Goal: Task Accomplishment & Management: Manage account settings

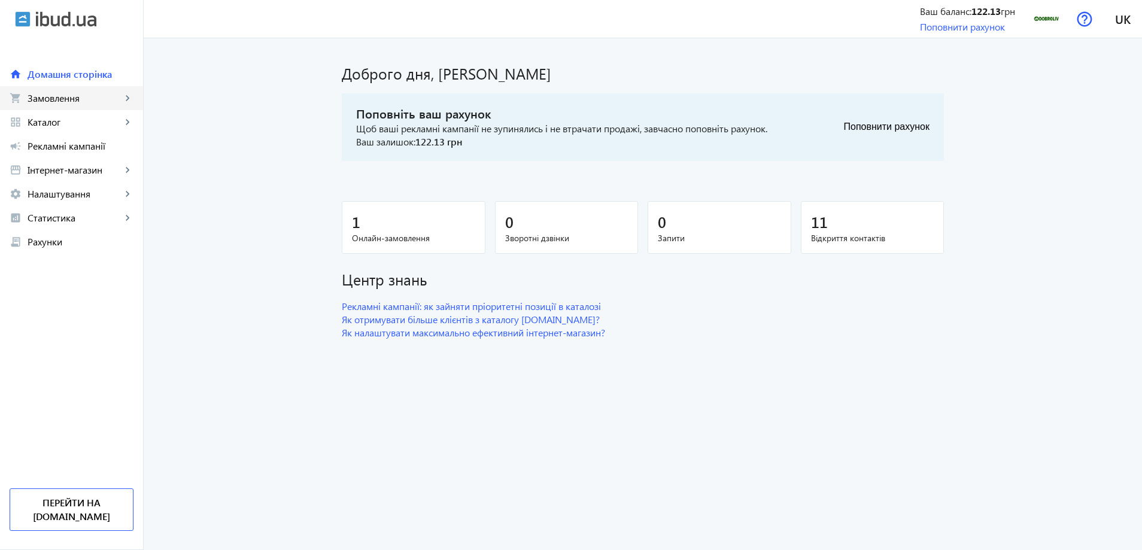
click at [97, 97] on span "Замовлення" at bounding box center [75, 98] width 94 height 12
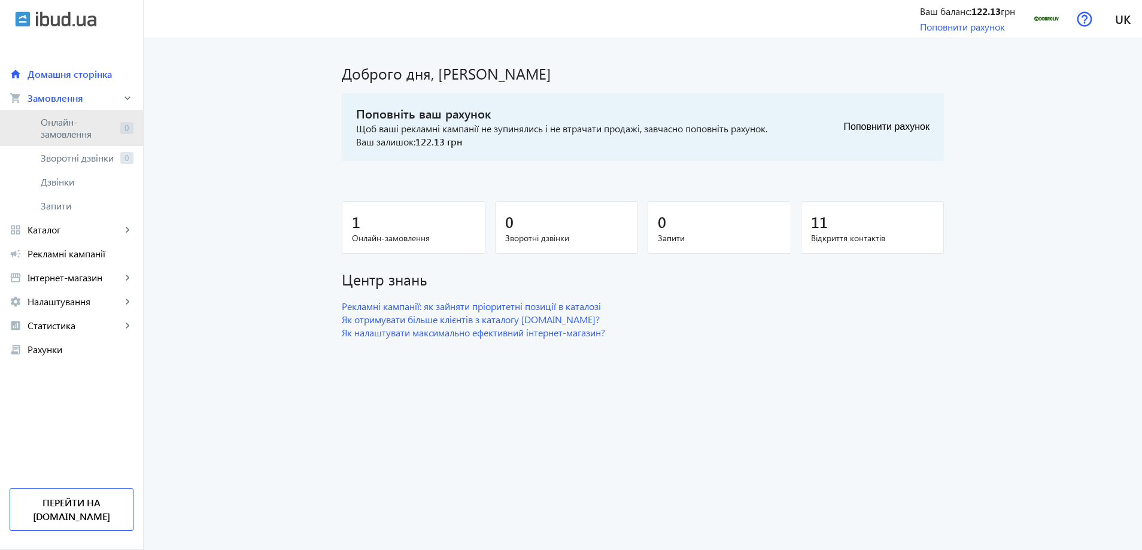
click at [68, 133] on span "Онлайн-замовлення" at bounding box center [78, 128] width 75 height 24
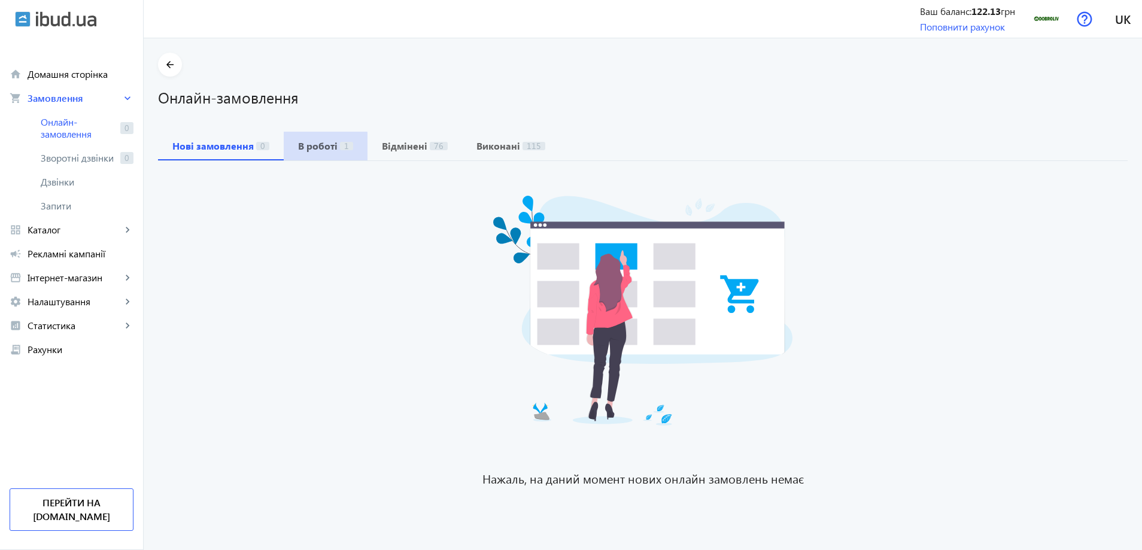
click at [299, 147] on b "В роботі" at bounding box center [317, 146] width 39 height 10
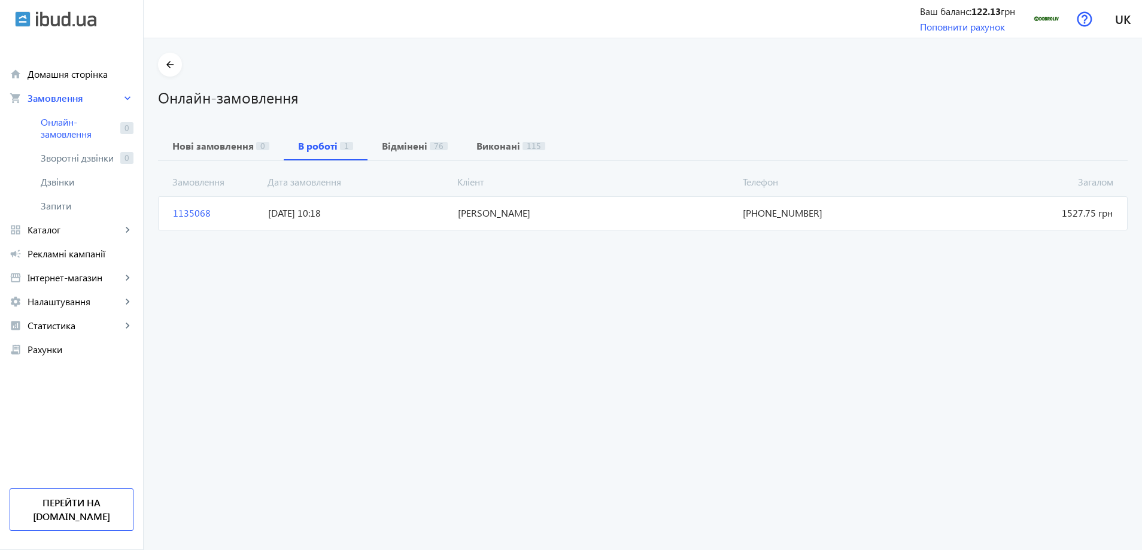
click at [510, 221] on mat-card "1135068 [PERSON_NAME] 1527.75 грн [DATE] 10:18 [PHONE_NUMBER]" at bounding box center [642, 213] width 969 height 34
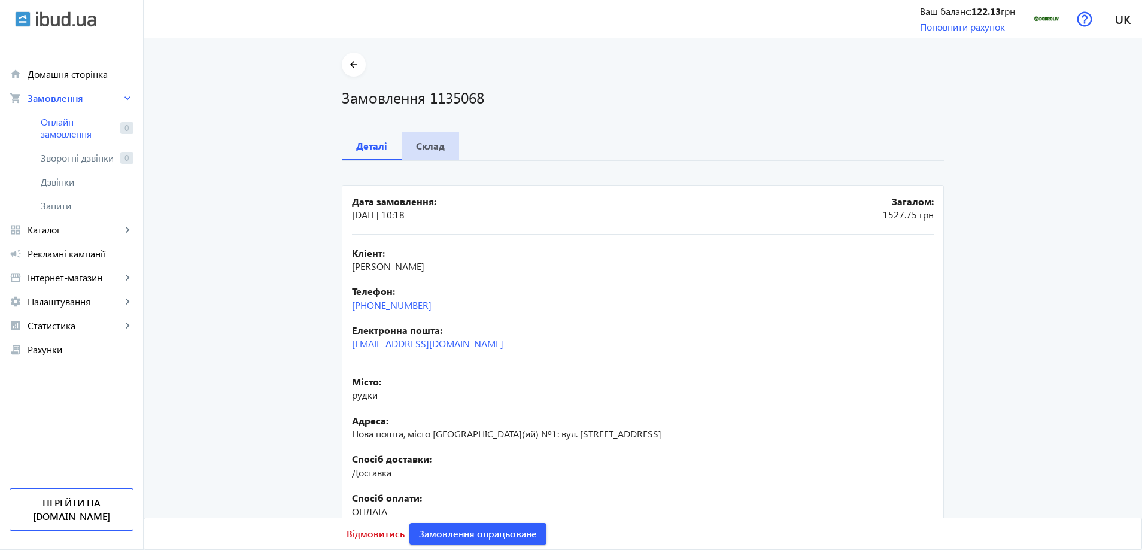
click at [433, 145] on b "Склад" at bounding box center [430, 146] width 29 height 10
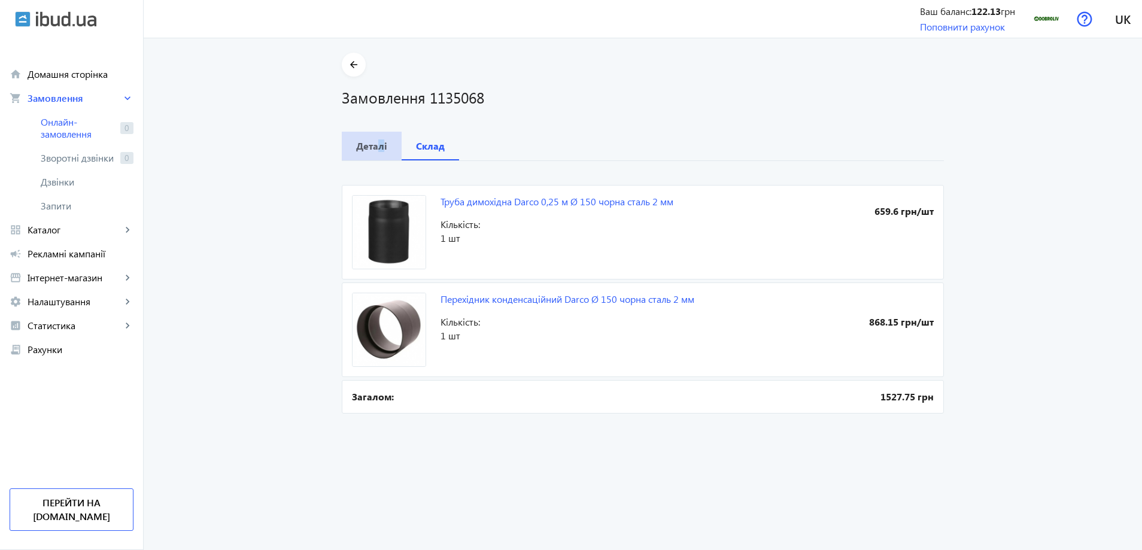
click at [376, 147] on b "Деталі" at bounding box center [371, 146] width 31 height 10
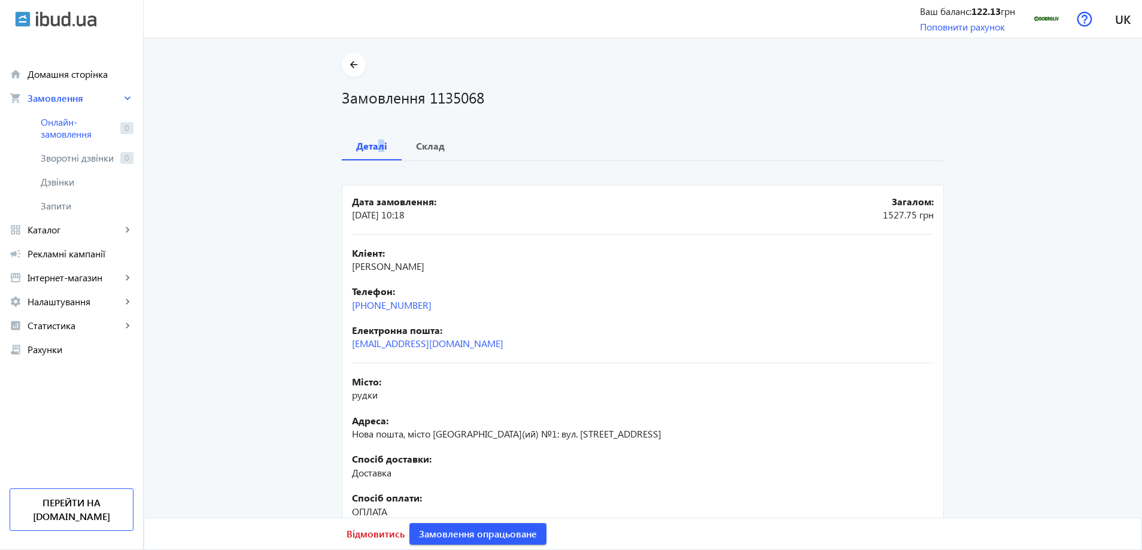
drag, startPoint x: 495, startPoint y: 265, endPoint x: 345, endPoint y: 267, distance: 150.2
click at [345, 267] on mat-card "Дата замовлення: 12.09.2025 10:18 Загалом: 1527.75 грн Кліент: Пляцковський Сте…" at bounding box center [643, 397] width 602 height 425
copy span "[PERSON_NAME]"
click at [687, 280] on div "Кліент: Пляцковський Степан Ігорович Телефон: +38(096)231-28-67 Електронна пошт…" at bounding box center [643, 299] width 582 height 129
drag, startPoint x: 440, startPoint y: 303, endPoint x: 363, endPoint y: 309, distance: 76.8
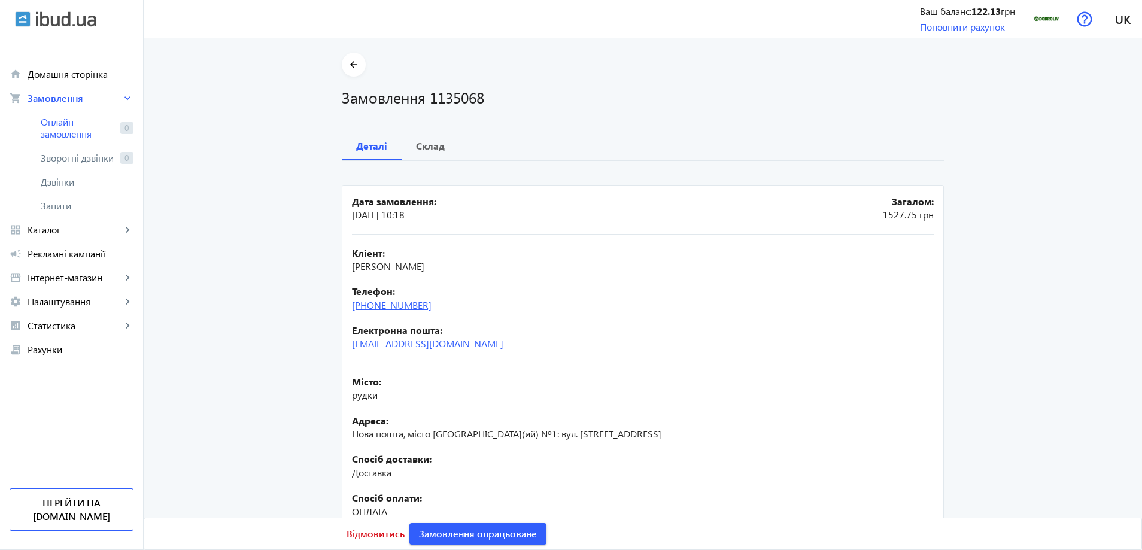
click at [363, 309] on div "Телефон: +38(096)231-28-67" at bounding box center [643, 298] width 582 height 27
copy link "(096)231-28-67"
click at [643, 303] on div "Телефон: +38(096)231-28-67" at bounding box center [643, 298] width 582 height 27
drag, startPoint x: 434, startPoint y: 436, endPoint x: 454, endPoint y: 436, distance: 19.2
click at [454, 436] on span "Нова пошта, місто Рудки - Вантажне(ий) №1: вул. Валова, 12" at bounding box center [506, 433] width 309 height 13
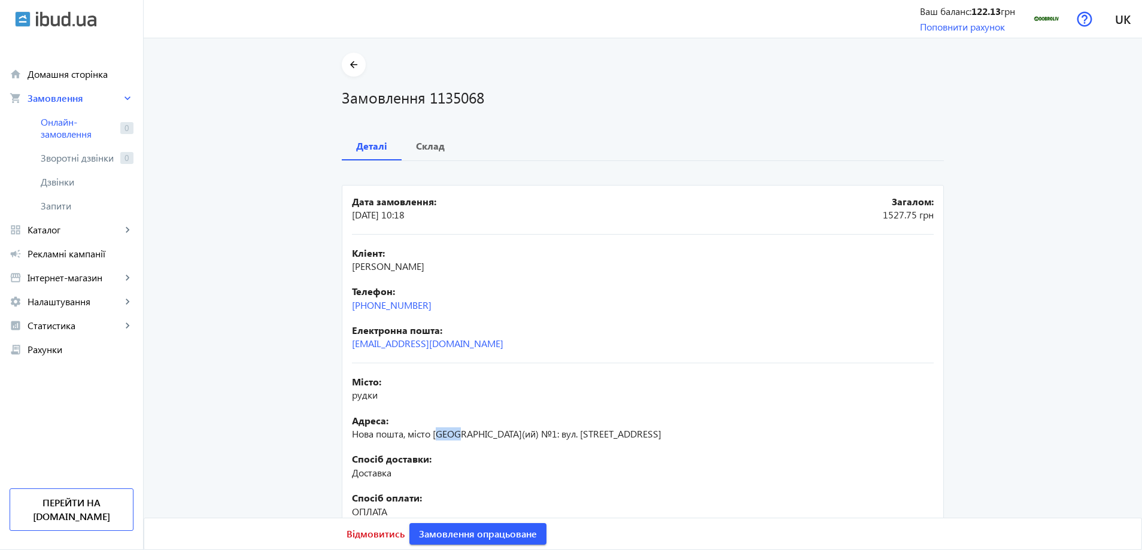
click at [454, 436] on span "Нова пошта, місто Рудки - Вантажне(ий) №1: вул. Валова, 12" at bounding box center [506, 433] width 309 height 13
click at [452, 436] on span "Нова пошта, місто Рудки - Вантажне(ий) №1: вул. Валова, 12" at bounding box center [506, 433] width 309 height 13
click at [518, 534] on span "Замовлення опрацьоване" at bounding box center [478, 533] width 118 height 13
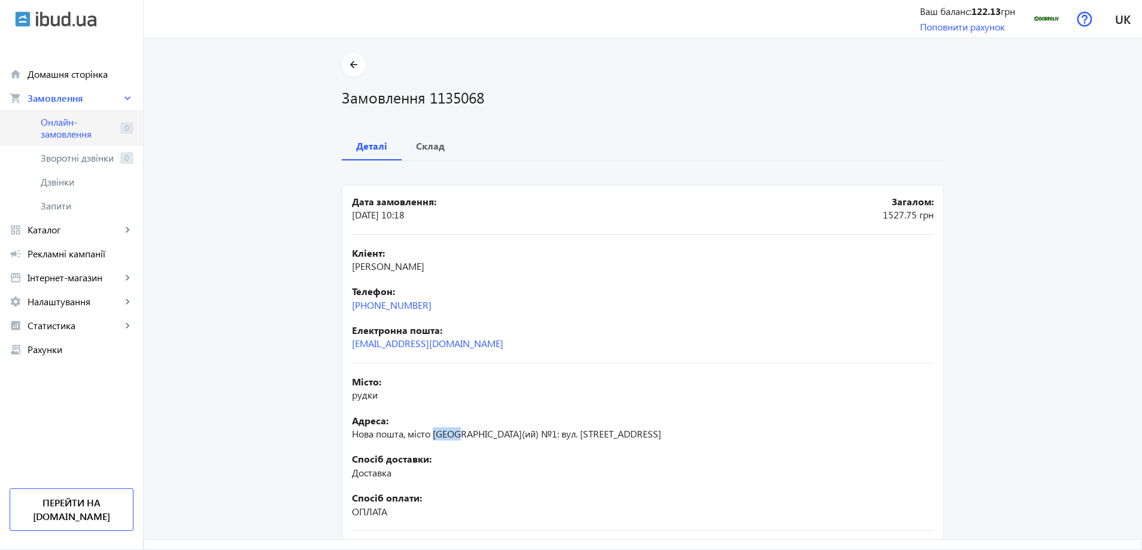
click at [66, 129] on span "Онлайн-замовлення" at bounding box center [78, 128] width 75 height 24
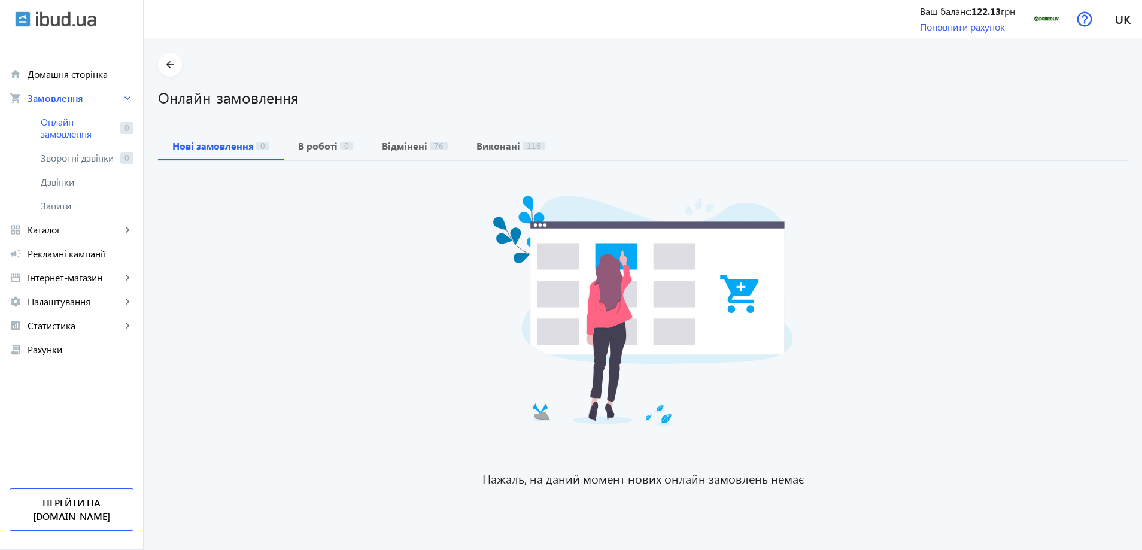
click at [239, 280] on div "Нажаль, на даний момент нових онлайн замовлень немає" at bounding box center [642, 329] width 969 height 336
